Goal: Download file/media

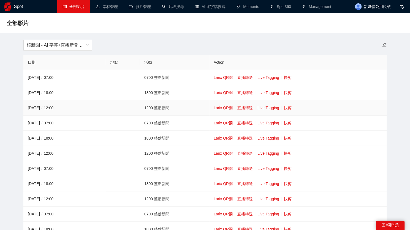
click at [289, 108] on link "快剪" at bounding box center [288, 108] width 8 height 4
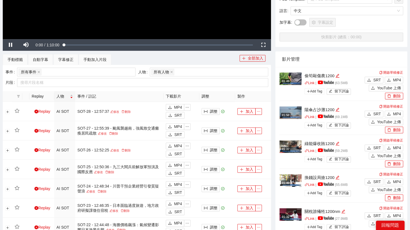
scroll to position [159, 0]
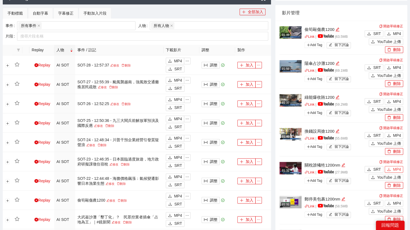
scroll to position [206, 0]
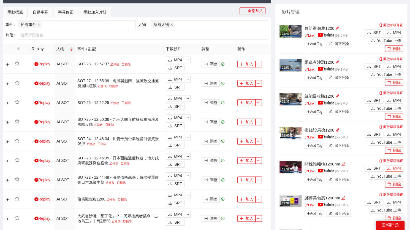
click at [393, 168] on button "MP4" at bounding box center [394, 168] width 18 height 7
click at [395, 199] on span "MP4" at bounding box center [397, 202] width 8 height 6
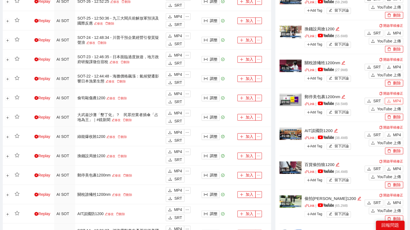
scroll to position [309, 0]
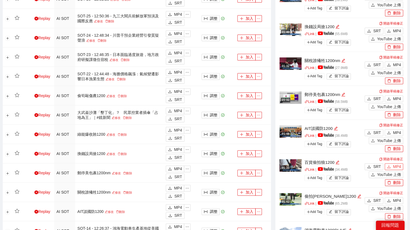
click at [393, 164] on button "MP4" at bounding box center [394, 166] width 18 height 7
click at [399, 199] on span "MP4" at bounding box center [397, 200] width 8 height 6
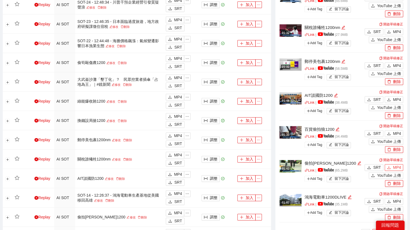
scroll to position [404, 0]
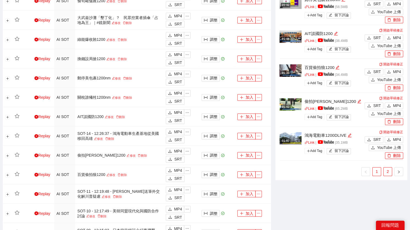
click at [386, 170] on link "2" at bounding box center [388, 171] width 8 height 8
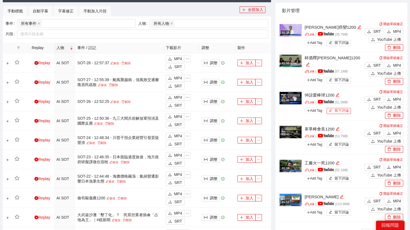
scroll to position [207, 0]
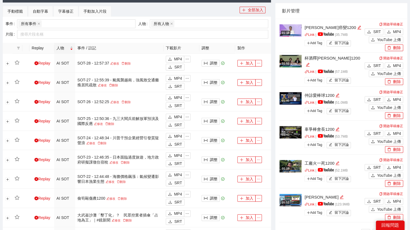
click at [292, 226] on div "01:18 [PERSON_NAME]癌變1200 Link | | 35.7 MB Add Tag 留下評論 開啟草稿修正 SRT MP4 YouTube …" at bounding box center [342, 128] width 124 height 219
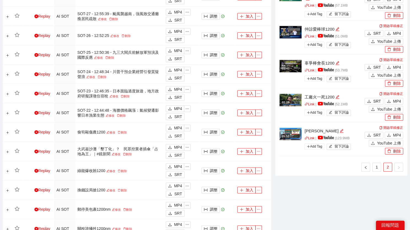
scroll to position [273, 0]
click at [377, 167] on link "1" at bounding box center [377, 167] width 8 height 8
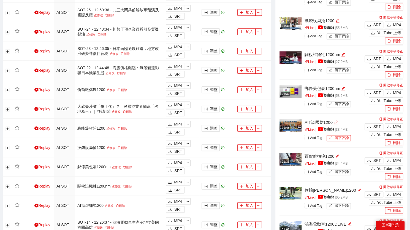
scroll to position [391, 0]
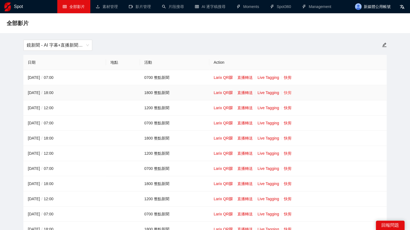
click at [290, 91] on link "快剪" at bounding box center [288, 92] width 8 height 4
click at [286, 106] on link "快剪" at bounding box center [288, 108] width 8 height 4
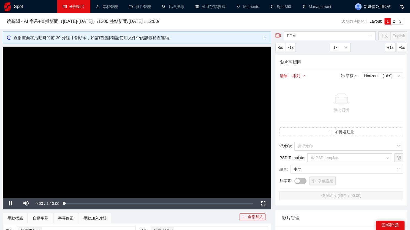
click at [85, 9] on link "全部影片" at bounding box center [74, 6] width 22 height 4
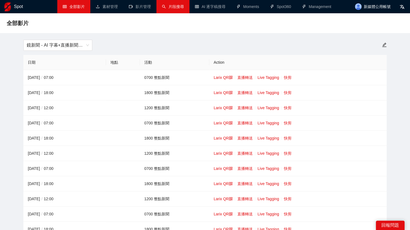
click at [182, 7] on link "片段搜尋" at bounding box center [173, 6] width 22 height 4
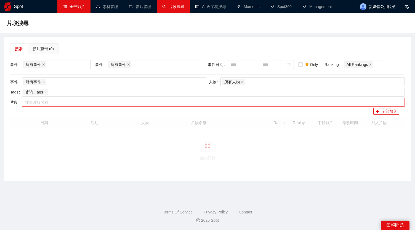
click at [73, 102] on div at bounding box center [210, 102] width 374 height 7
paste input "*********"
type input "*********"
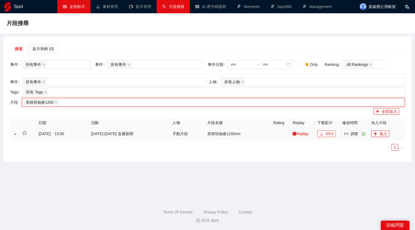
click at [324, 132] on button "MP4" at bounding box center [326, 133] width 18 height 7
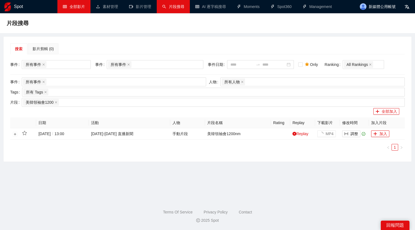
drag, startPoint x: 296, startPoint y: 188, endPoint x: 302, endPoint y: 181, distance: 9.6
click at [296, 188] on main "片段搜尋 搜索 影片剪輯 (0) 事件 所有事件 事件 所有事件 事件日期 Only Ranking All Rankings 事件 所有事件 人物 所有人物…" at bounding box center [207, 104] width 401 height 169
click at [327, 133] on span "MP4" at bounding box center [329, 134] width 8 height 6
